Goal: Transaction & Acquisition: Purchase product/service

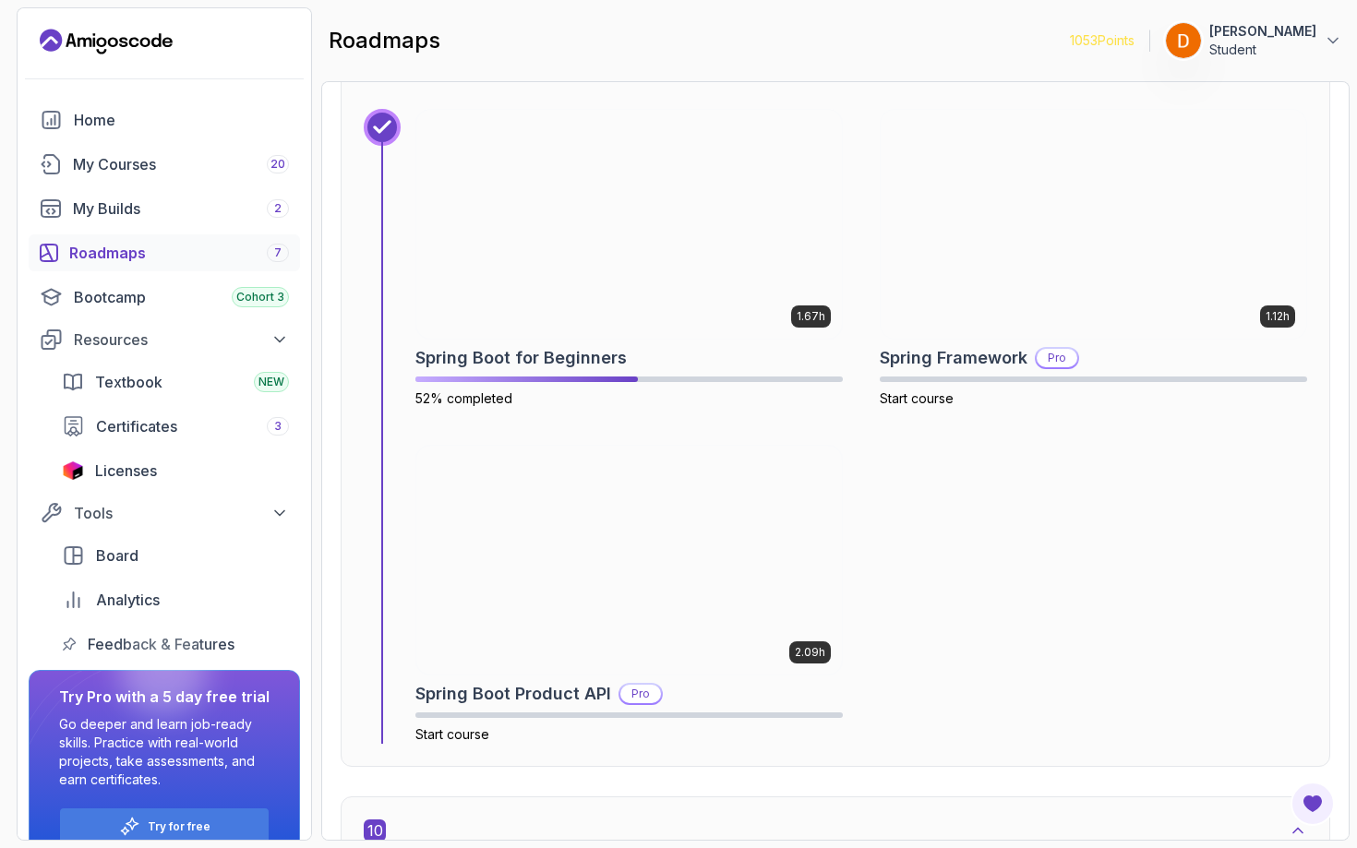
scroll to position [7083, 0]
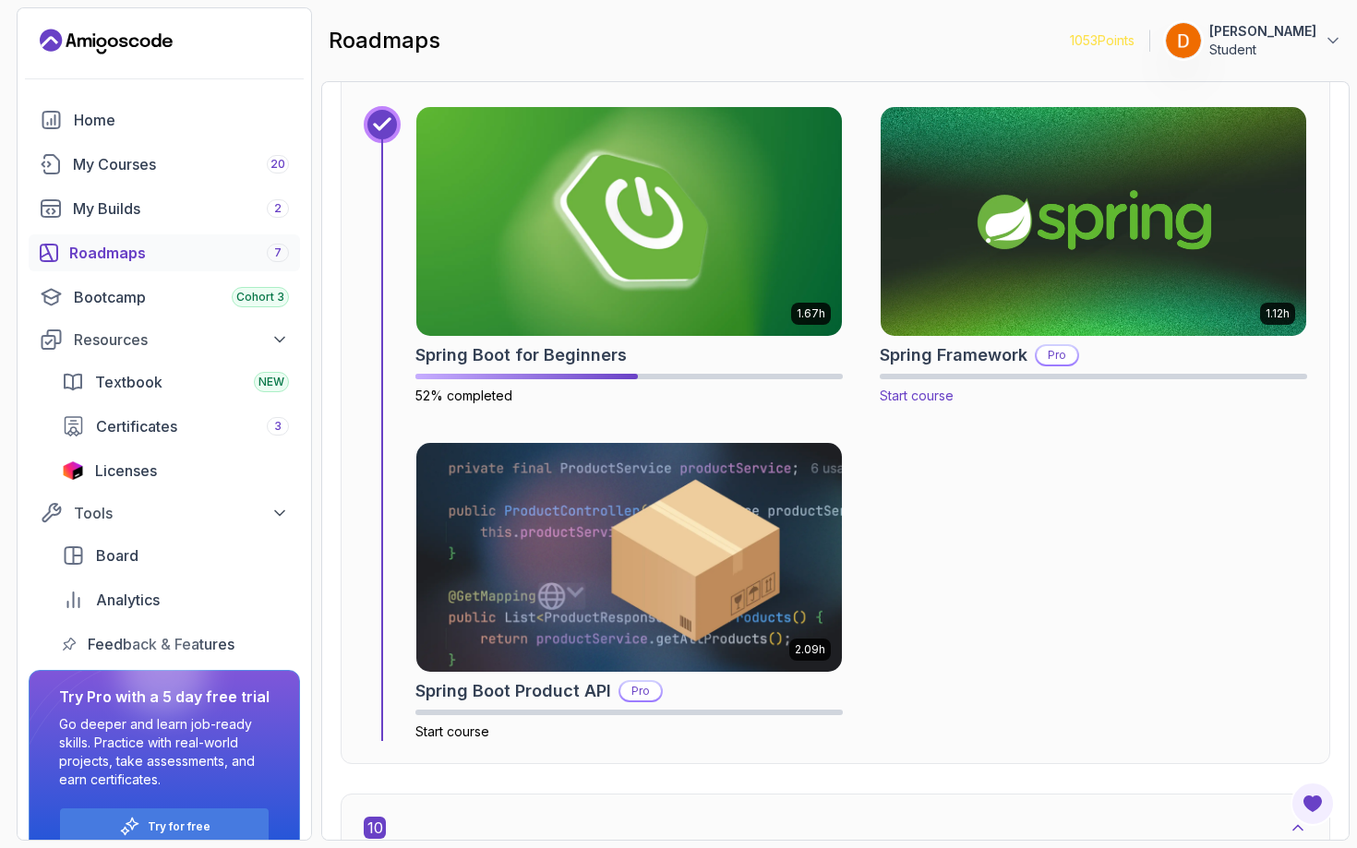
click at [1041, 354] on p "Pro" at bounding box center [1057, 355] width 41 height 18
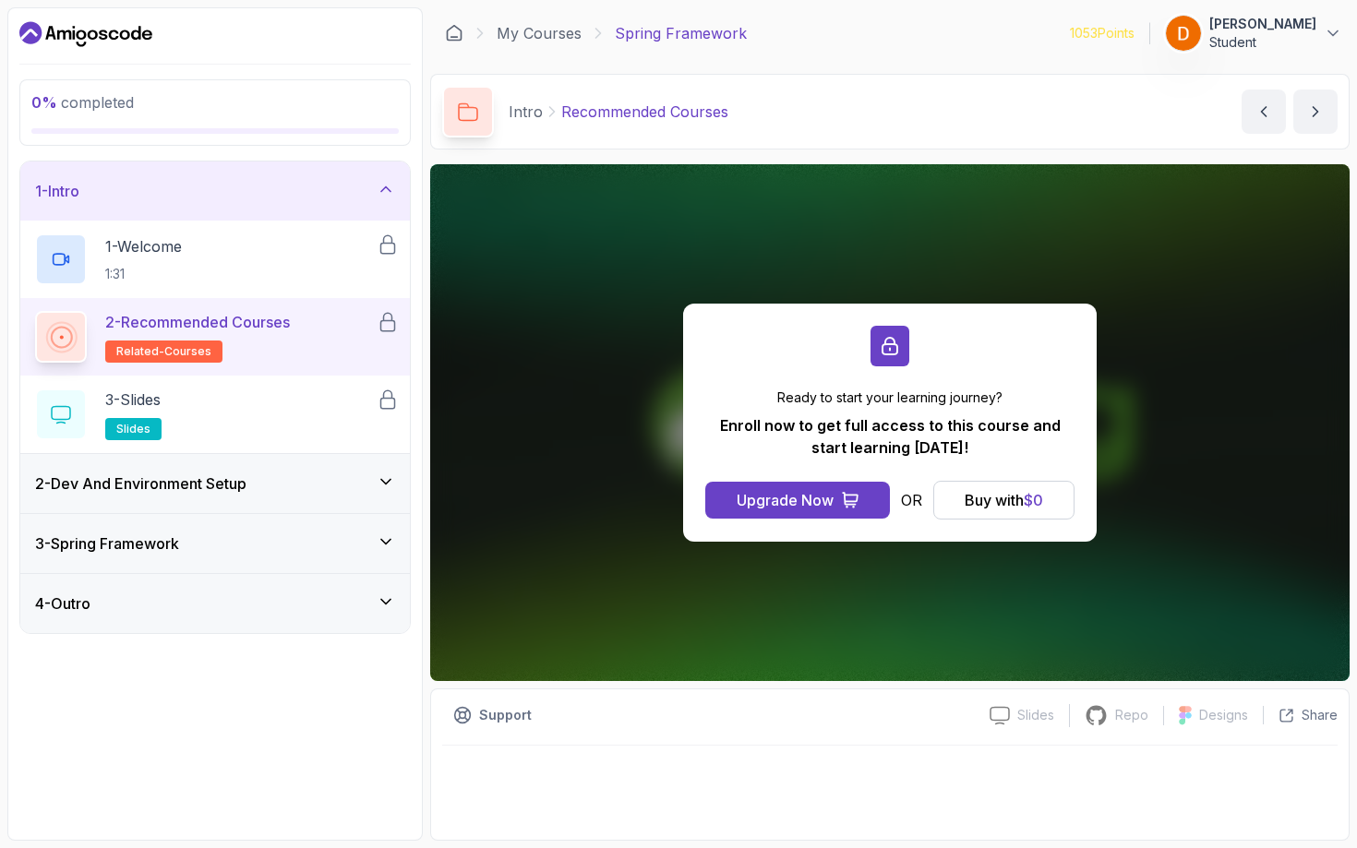
click at [246, 475] on h3 "2 - Dev And Environment Setup" at bounding box center [140, 484] width 211 height 22
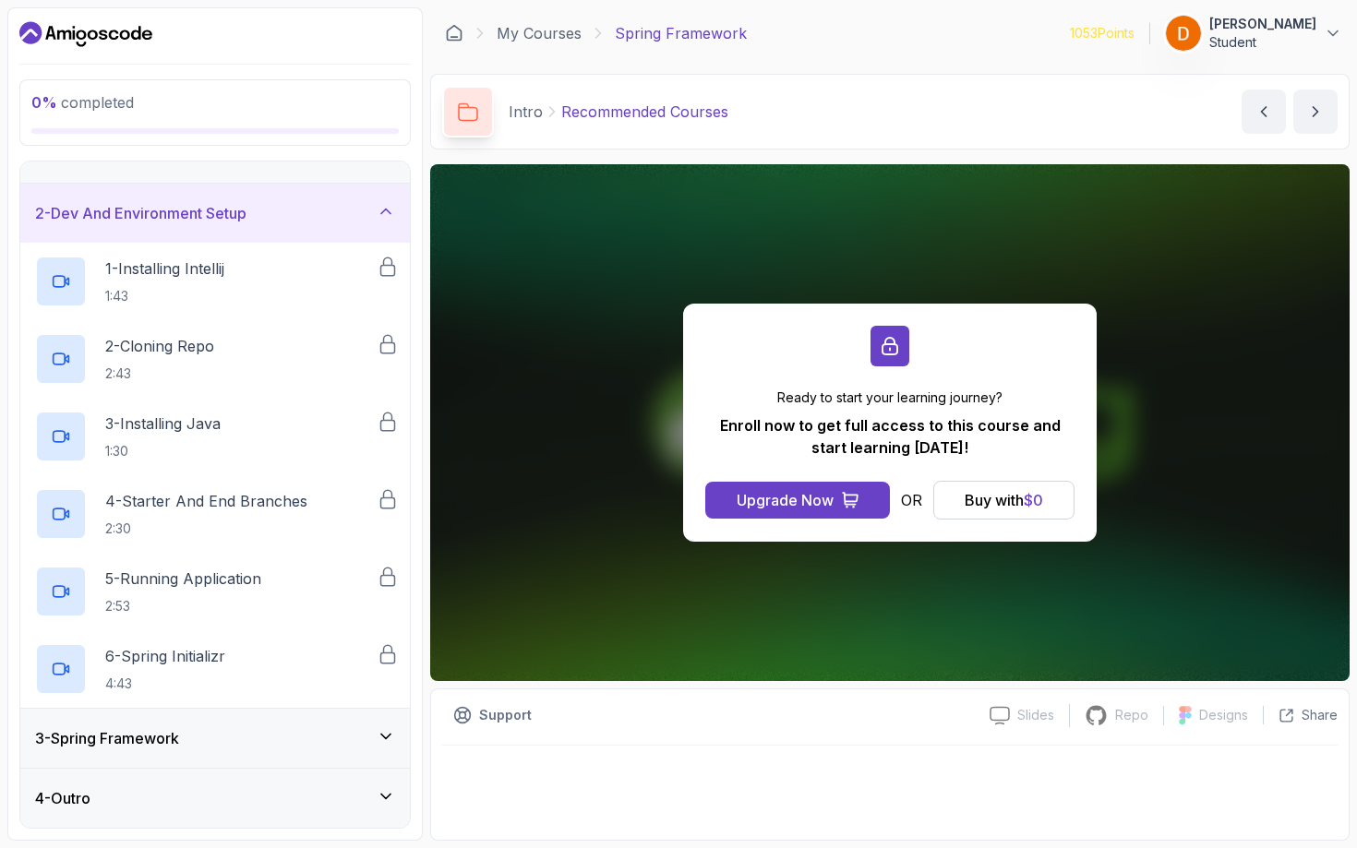
scroll to position [38, 0]
click at [235, 735] on div "3 - Spring Framework" at bounding box center [215, 738] width 360 height 22
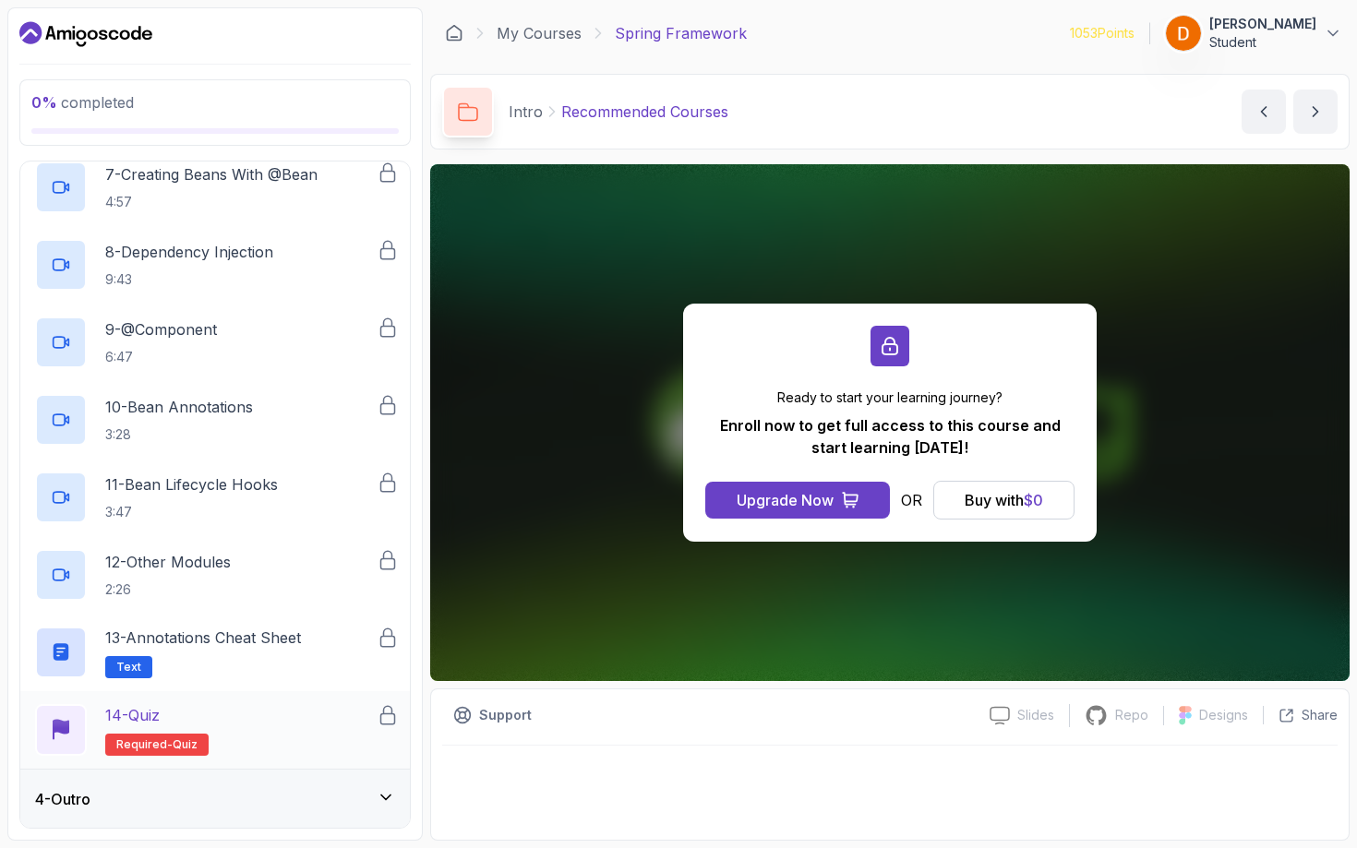
scroll to position [0, 0]
click at [263, 633] on p "13 - Annotations Cheat Sheet" at bounding box center [203, 638] width 196 height 22
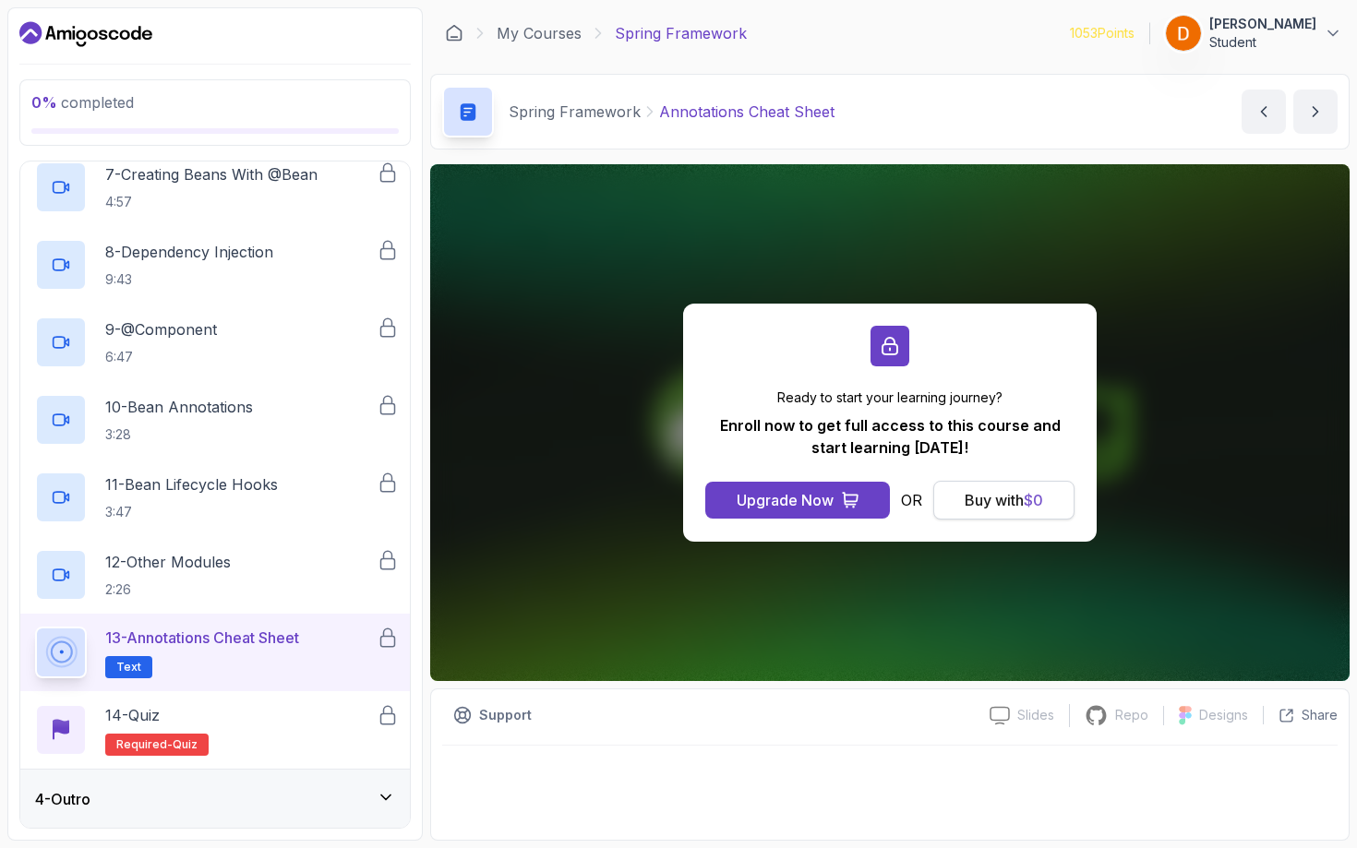
click at [979, 500] on div "Buy with $ 0" at bounding box center [1004, 500] width 78 height 22
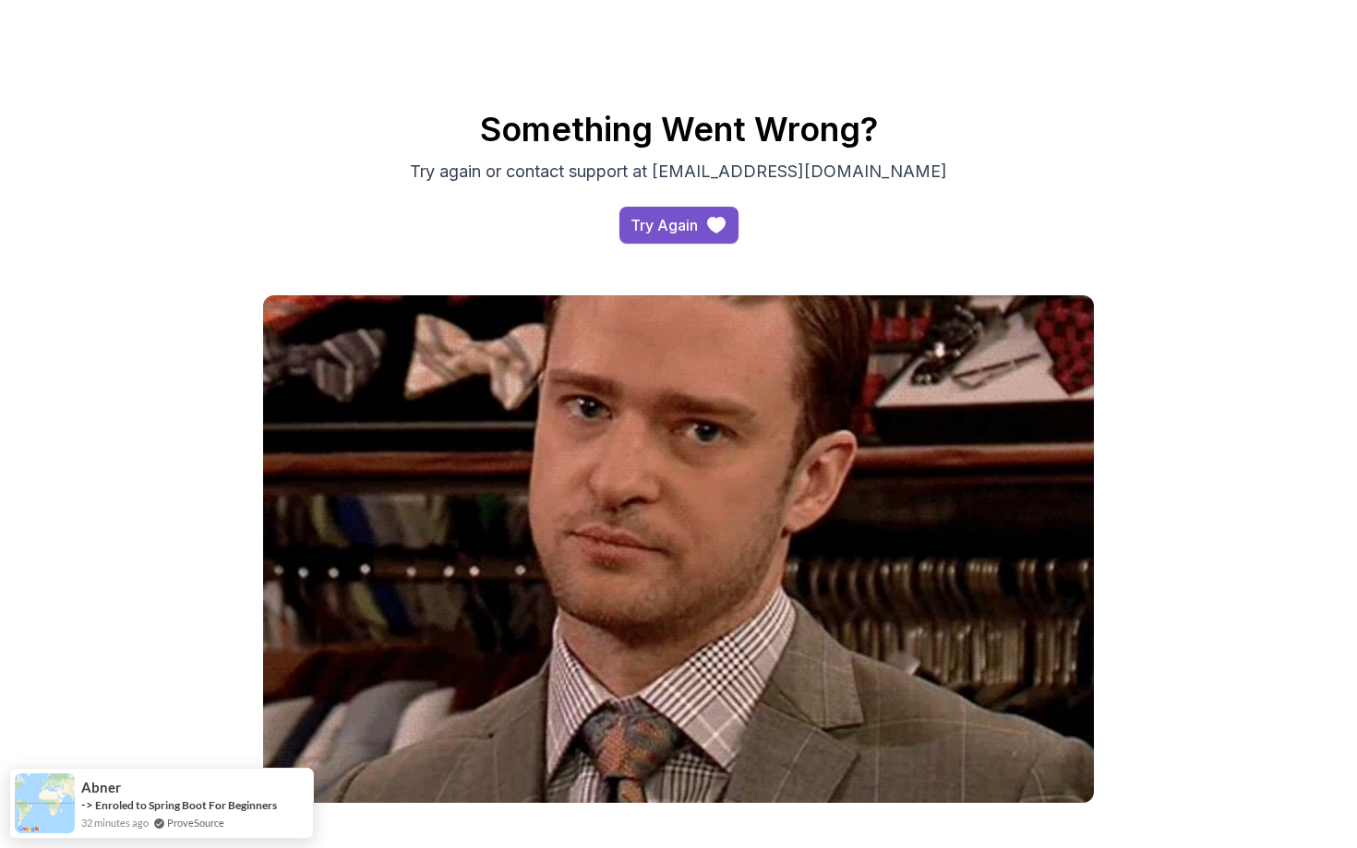
click at [685, 234] on div "Try Again" at bounding box center [663, 225] width 67 height 22
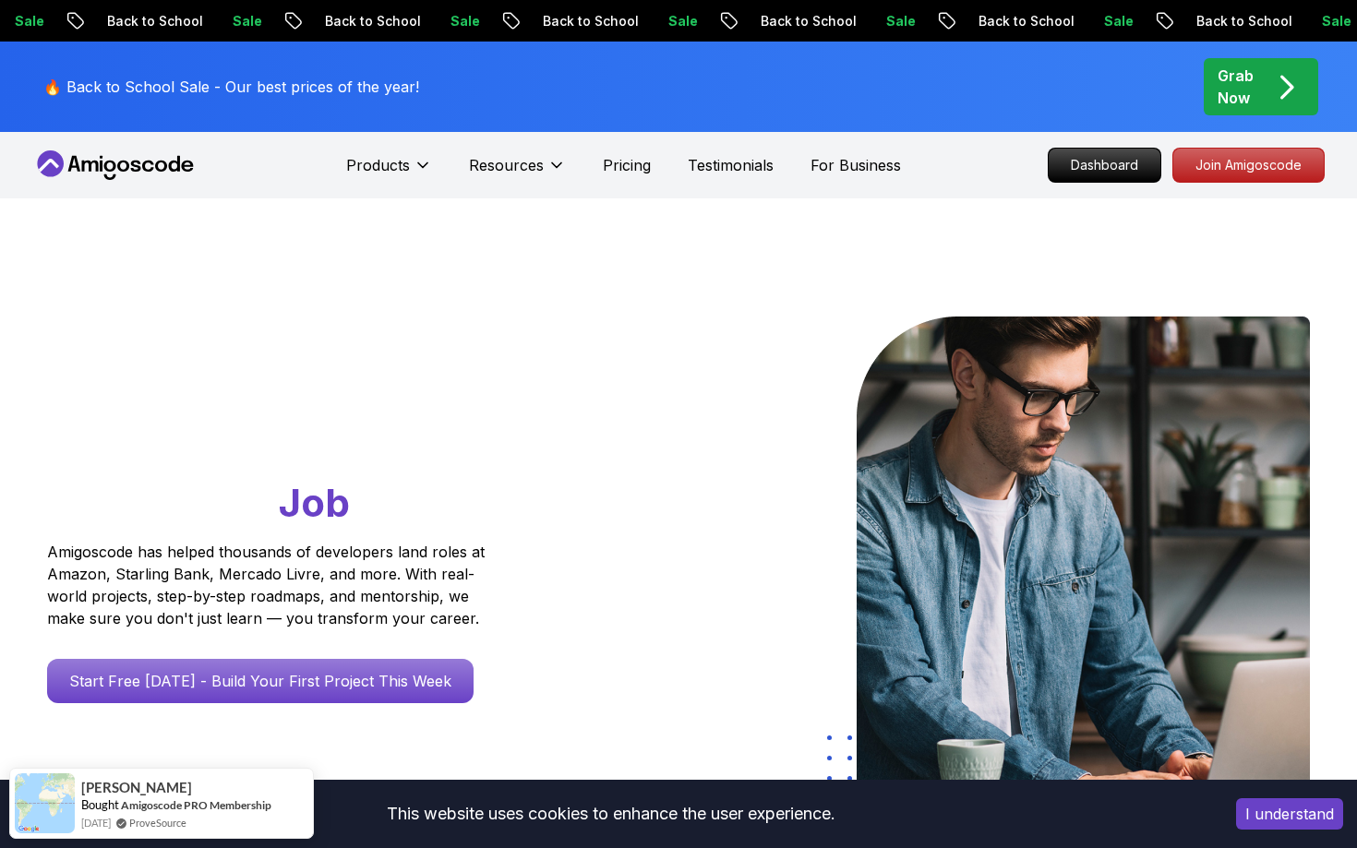
click at [1061, 147] on nav "Products Resources Pricing Testimonials For Business Dashboard Join Amigoscode" at bounding box center [678, 165] width 1292 height 66
click at [1061, 150] on p "Dashboard" at bounding box center [1104, 165] width 106 height 31
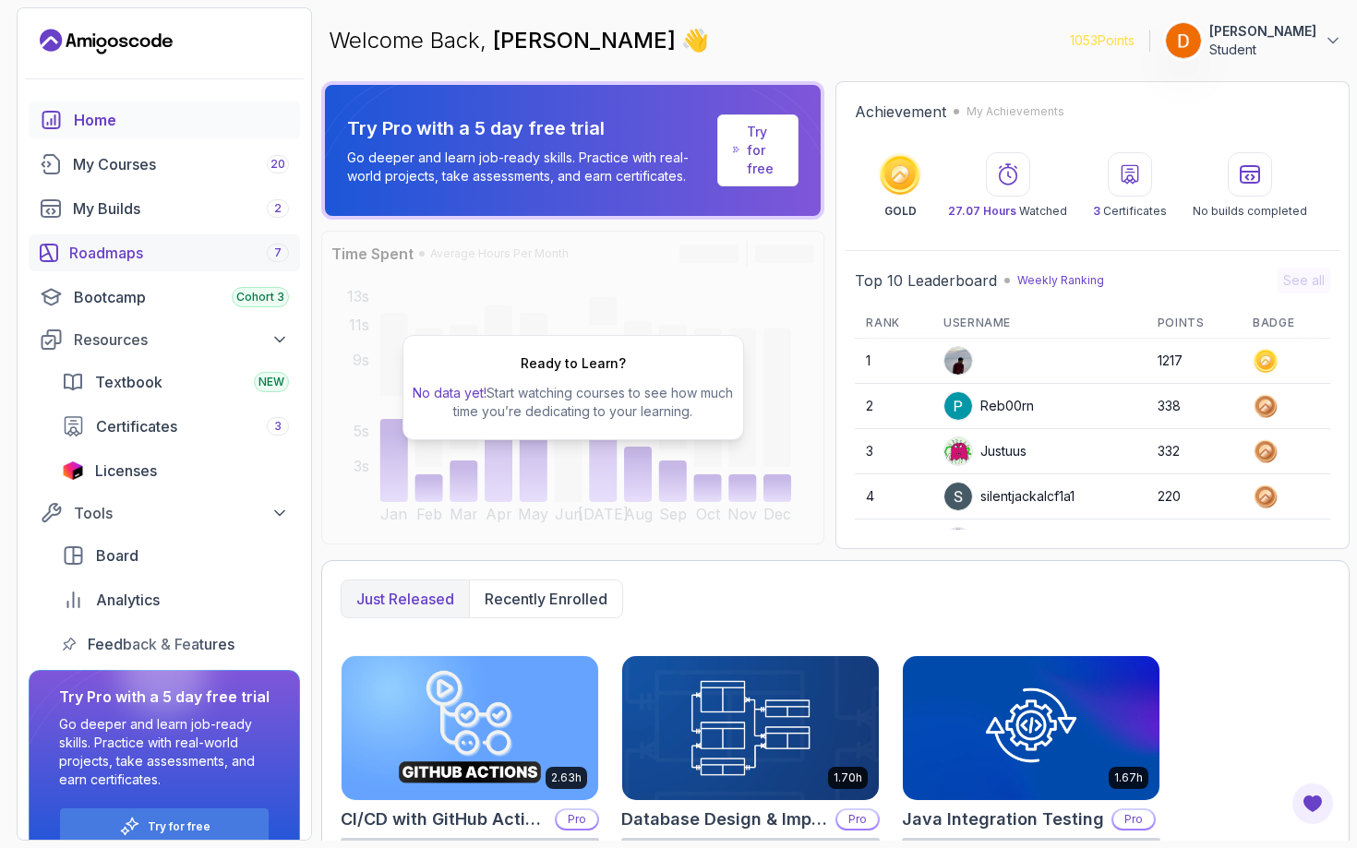
click at [114, 257] on div "Roadmaps 7" at bounding box center [179, 253] width 220 height 22
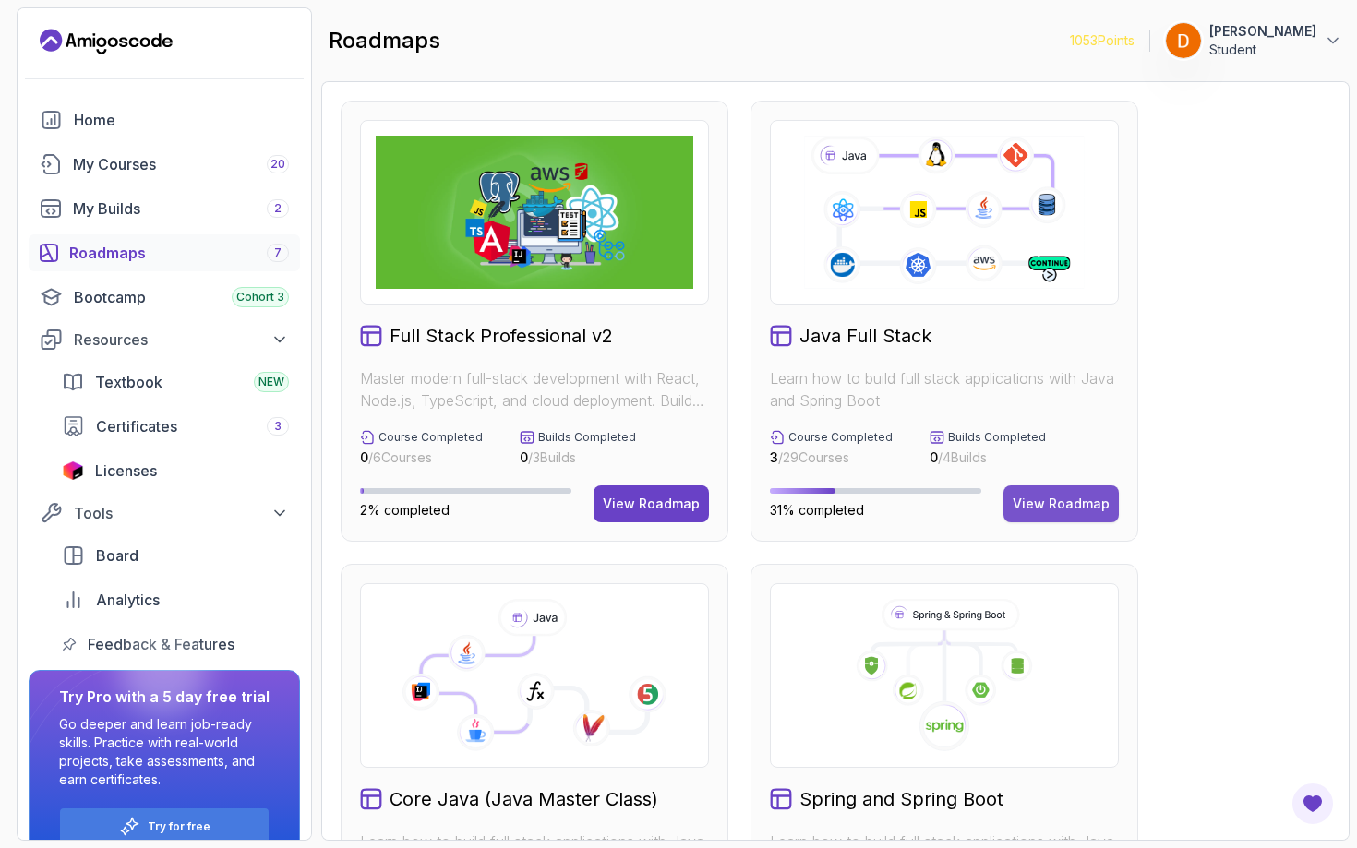
click at [1043, 499] on div "View Roadmap" at bounding box center [1061, 504] width 97 height 18
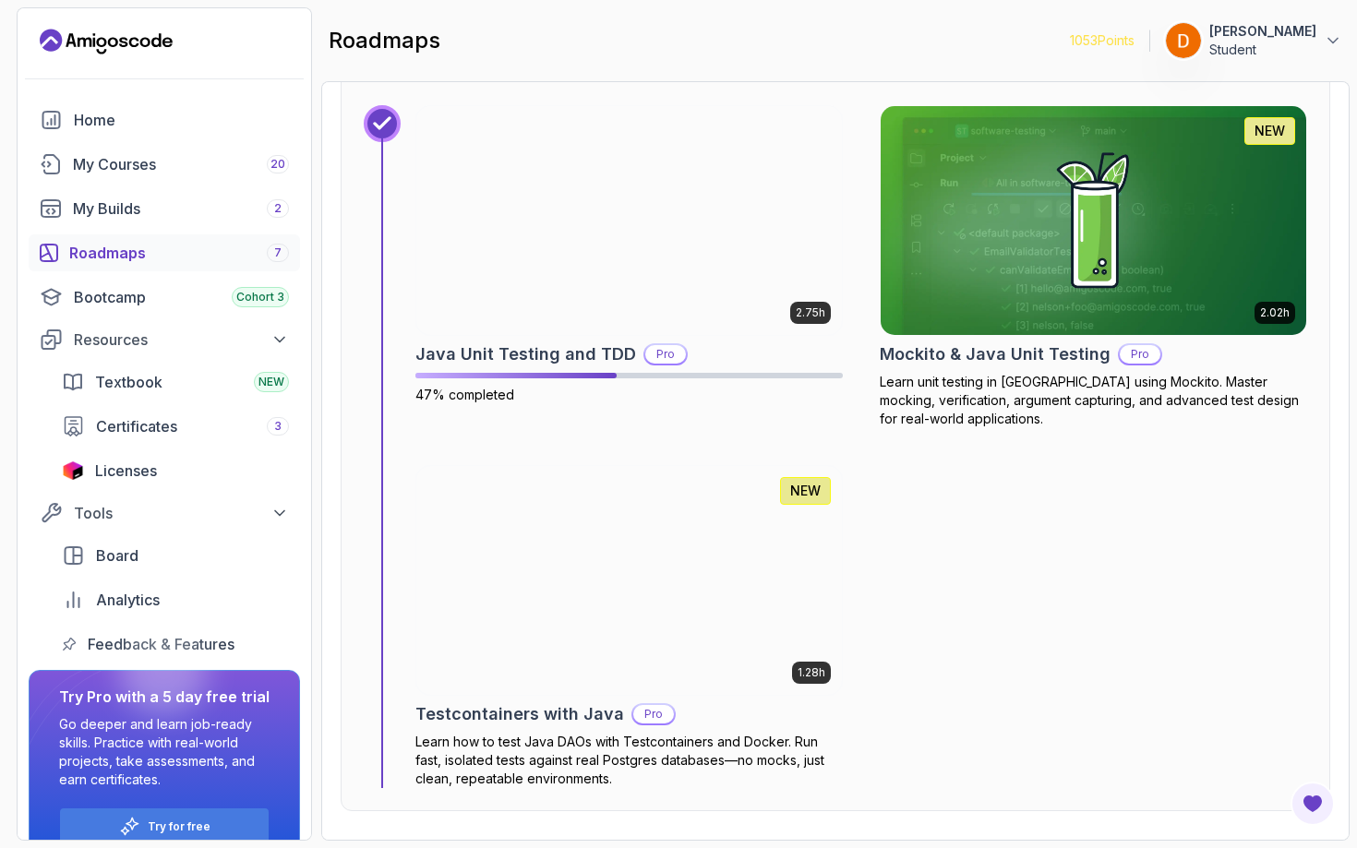
scroll to position [11079, 0]
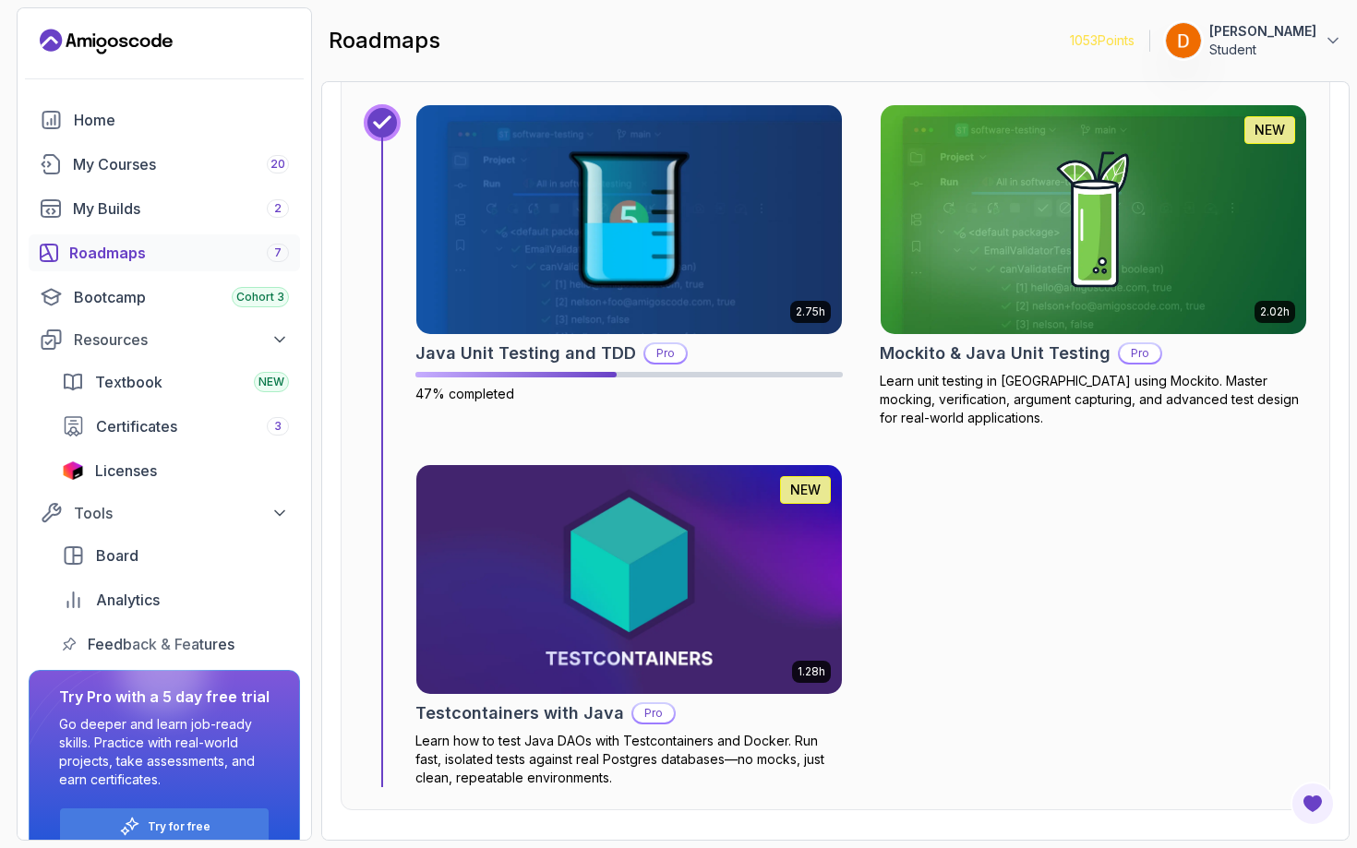
drag, startPoint x: 1033, startPoint y: 379, endPoint x: 1031, endPoint y: 413, distance: 33.3
click at [1031, 415] on p "Learn unit testing in [GEOGRAPHIC_DATA] using Mockito. Master mocking, verifica…" at bounding box center [1093, 399] width 427 height 55
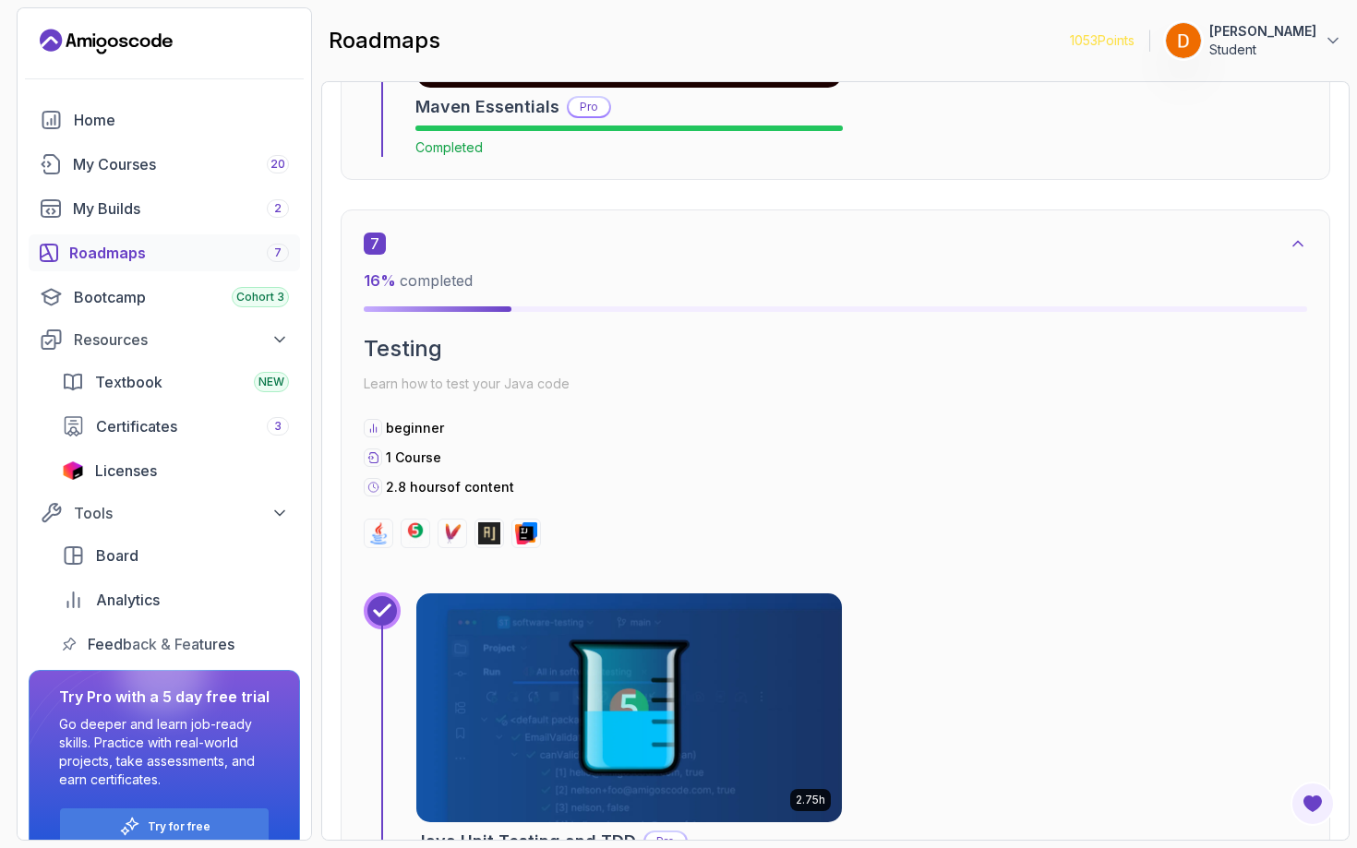
scroll to position [5128, 0]
